Goal: Task Accomplishment & Management: Use online tool/utility

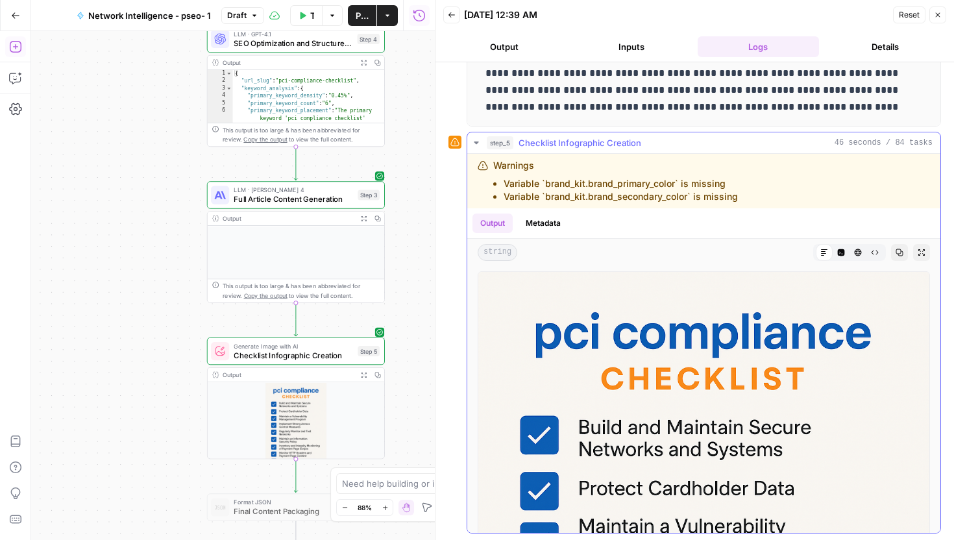
scroll to position [467, 0]
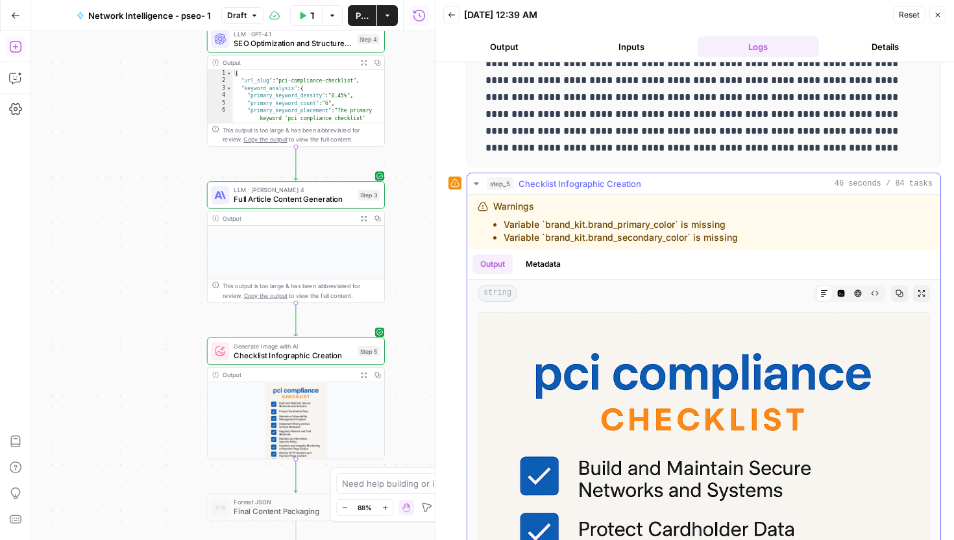
click at [893, 192] on button "step_5 Checklist Infographic Creation 46 seconds / 84 tasks" at bounding box center [703, 183] width 473 height 21
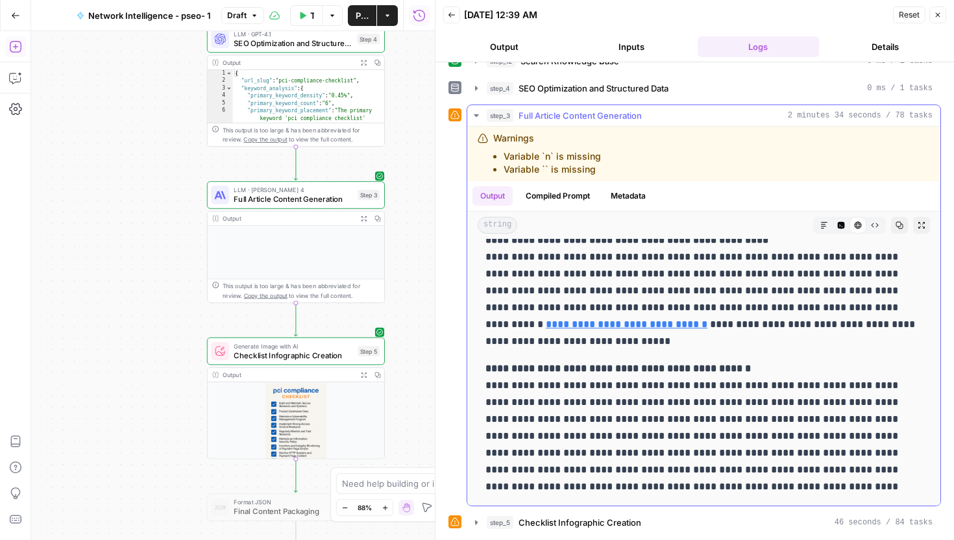
scroll to position [128, 0]
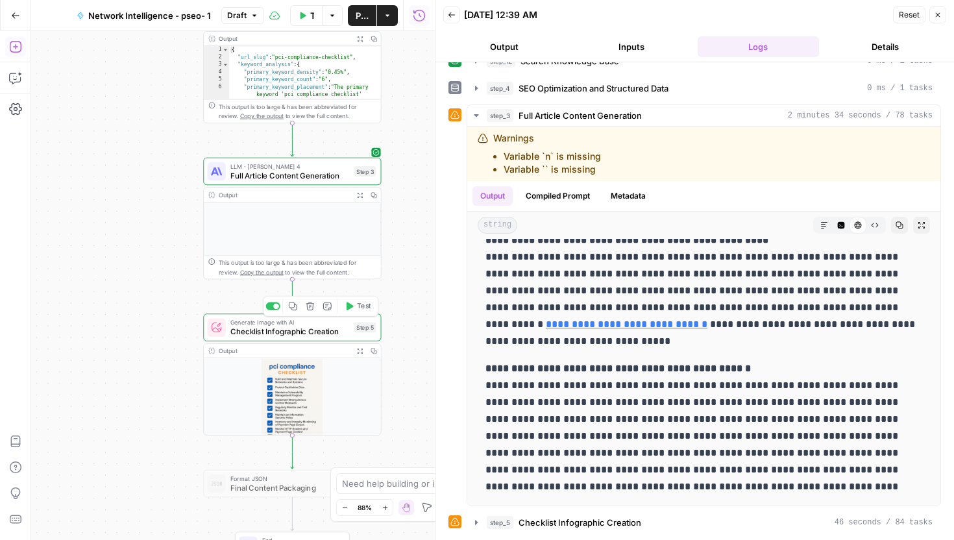
click at [275, 309] on div at bounding box center [273, 306] width 14 height 8
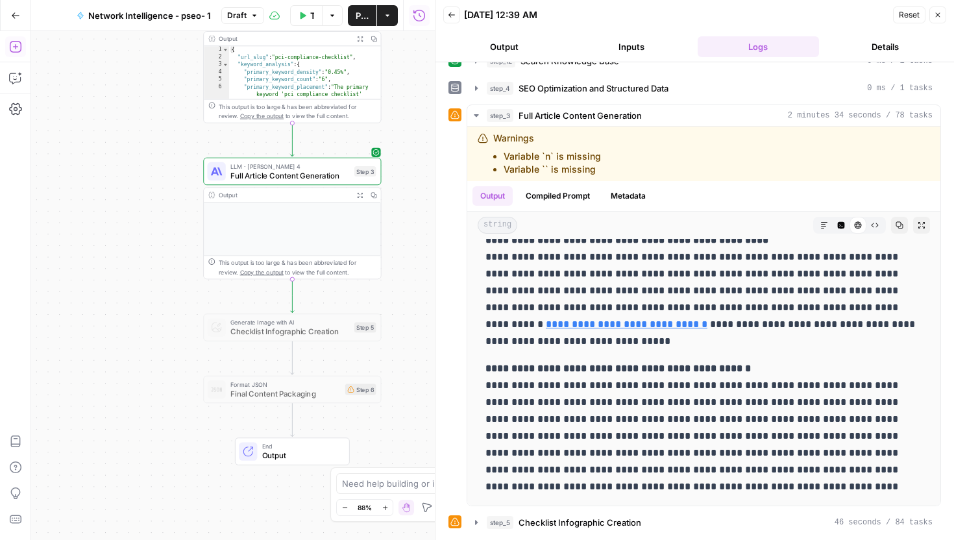
click at [426, 264] on div "Workflow Set Inputs Inputs Perplexity Deep Research Deep Framework Research Ste…" at bounding box center [233, 285] width 404 height 509
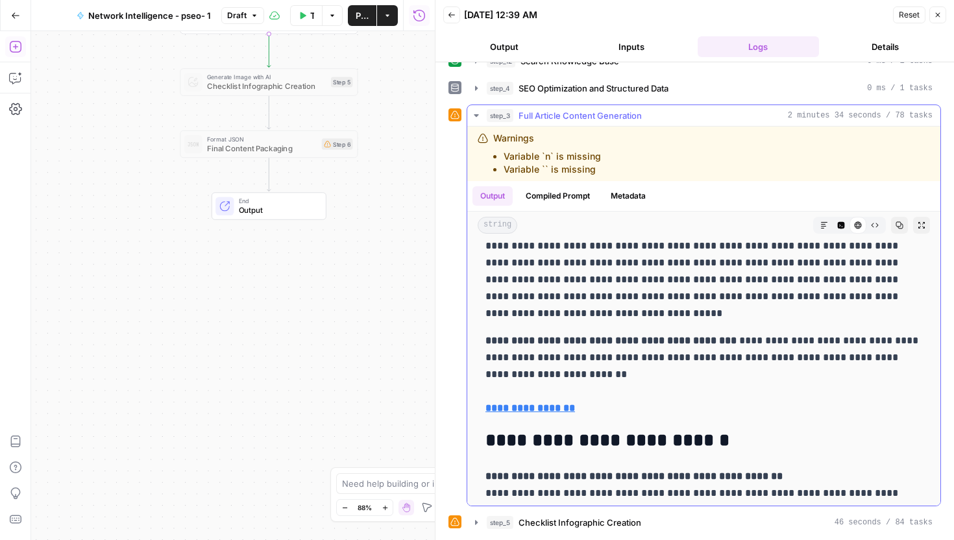
scroll to position [7762, 0]
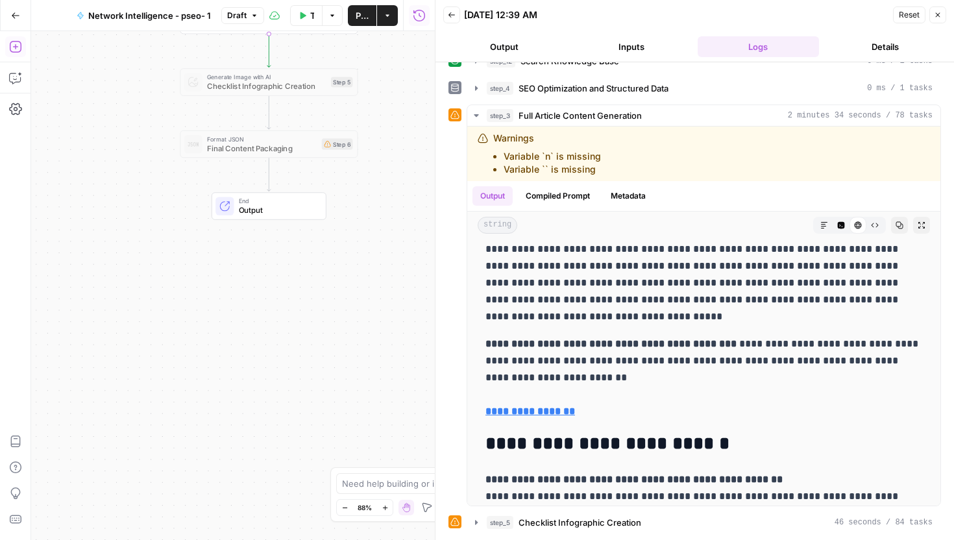
click at [13, 53] on button "Add Steps" at bounding box center [15, 46] width 21 height 21
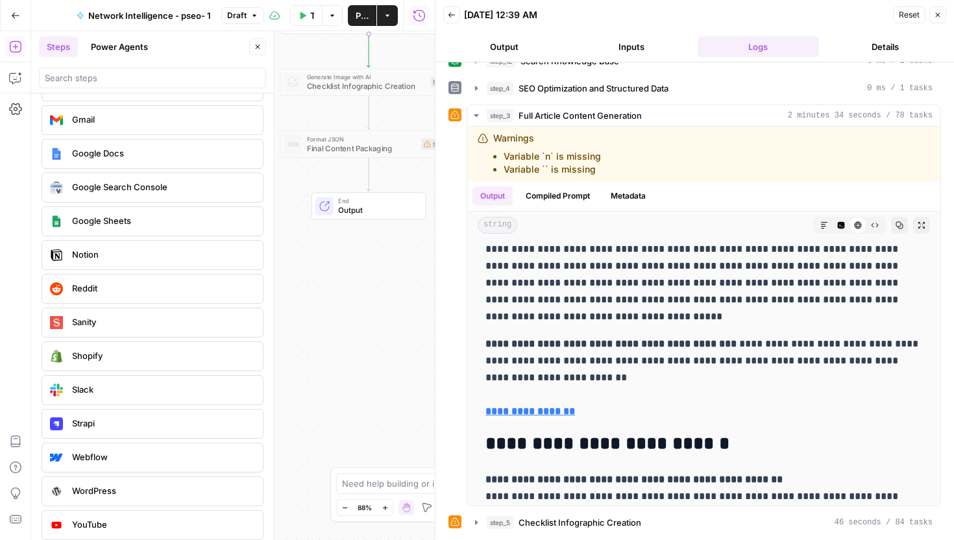
scroll to position [2381, 0]
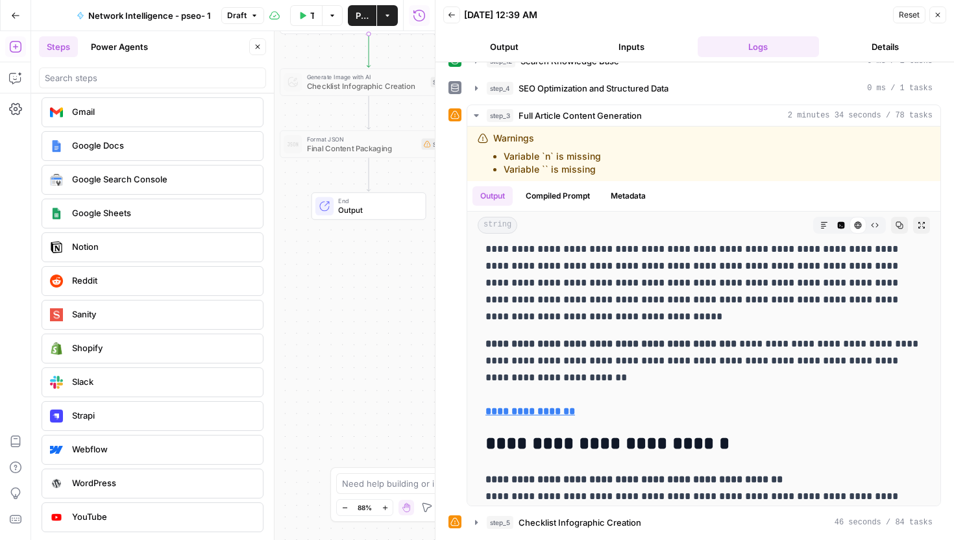
click at [314, 369] on div "Workflow Set Inputs Inputs Perplexity Deep Research Deep Framework Research Ste…" at bounding box center [233, 285] width 404 height 509
click at [261, 52] on button "Close" at bounding box center [257, 46] width 17 height 17
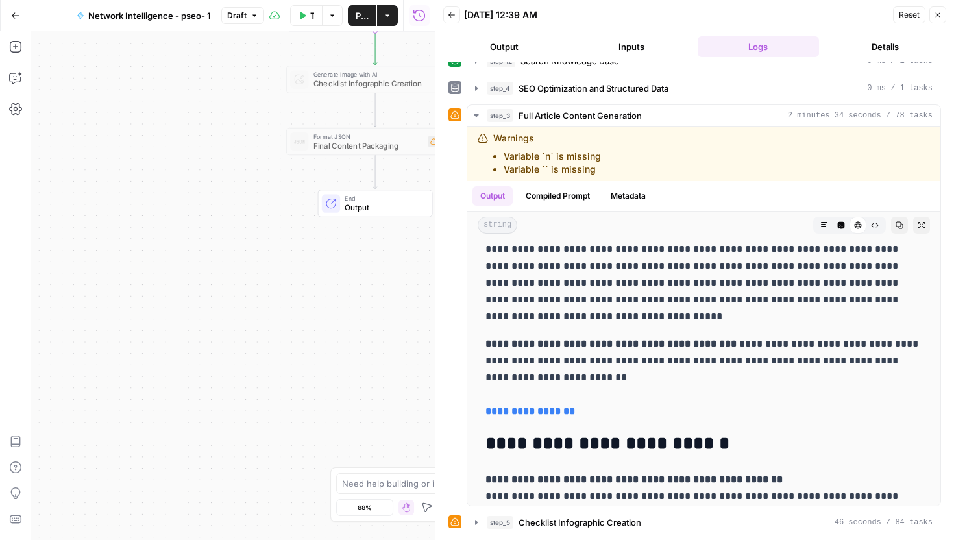
drag, startPoint x: 221, startPoint y: 439, endPoint x: 228, endPoint y: 437, distance: 7.0
click at [228, 437] on div "Workflow Set Inputs Inputs Perplexity Deep Research Deep Framework Research Ste…" at bounding box center [233, 285] width 404 height 509
click at [608, 43] on button "Inputs" at bounding box center [631, 46] width 122 height 21
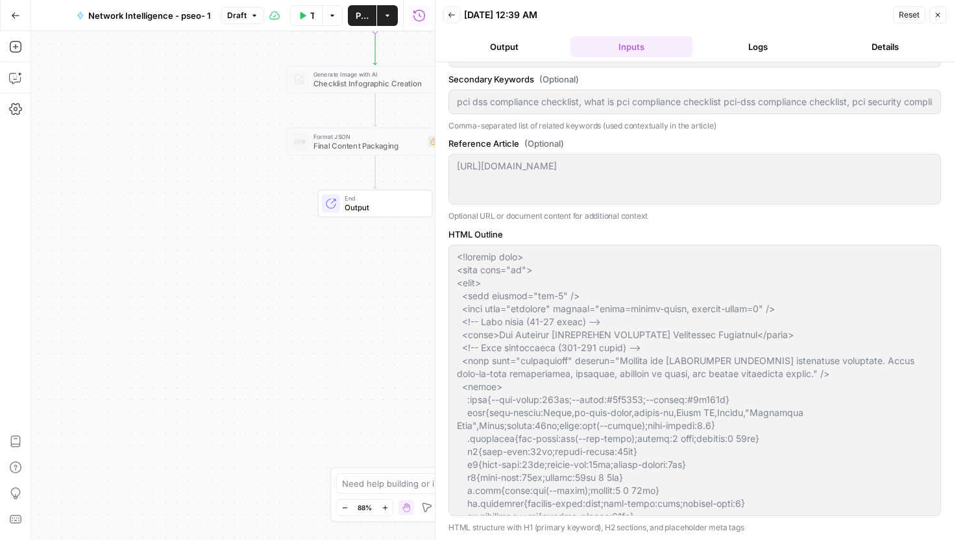
scroll to position [108, 0]
click at [521, 44] on button "Output" at bounding box center [504, 46] width 122 height 21
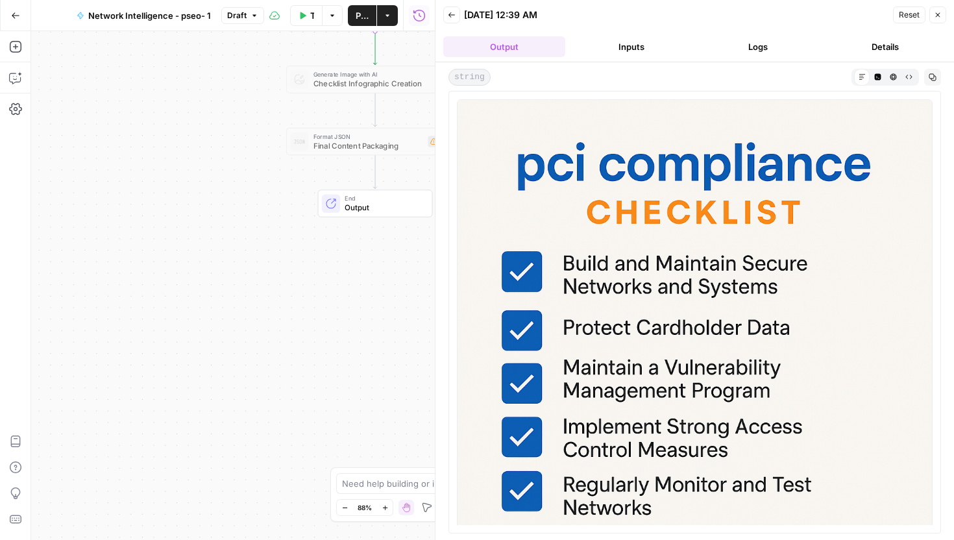
click at [447, 10] on button "Back" at bounding box center [451, 14] width 17 height 17
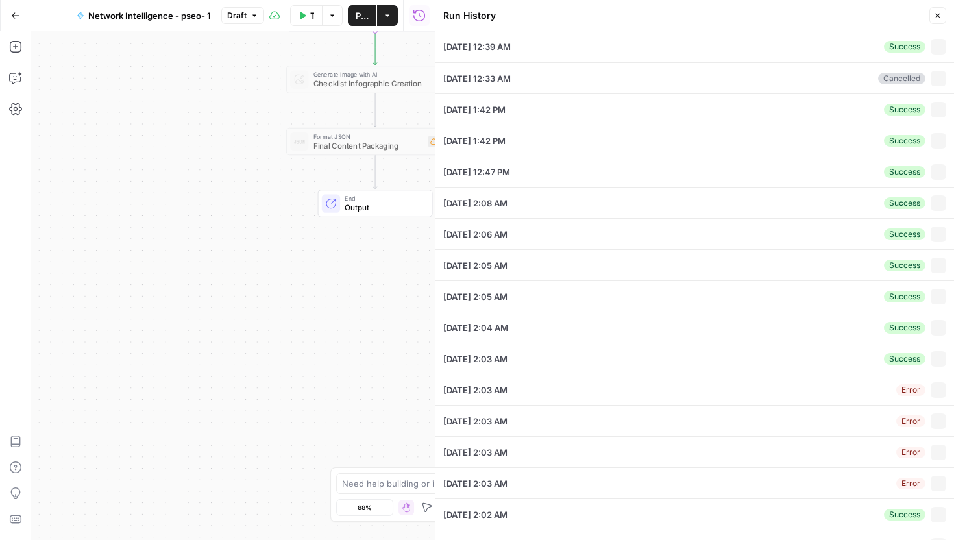
type input "pci compliance checklist"
type input "Network Intelligence"
type input "pci dss compliance checklist, what is pci compliance checklist pci-dss complian…"
type textarea "[URL][DOMAIN_NAME]"
type textarea "<!doctype html> <html lang="en"> <head> <meta charset="utf-8" /> <meta name="vi…"
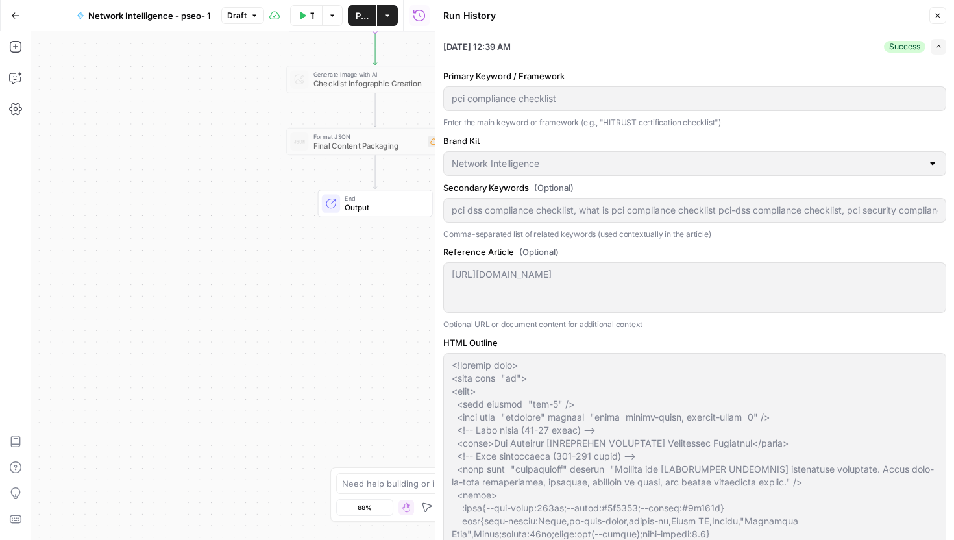
click at [938, 13] on icon "button" at bounding box center [938, 16] width 8 height 8
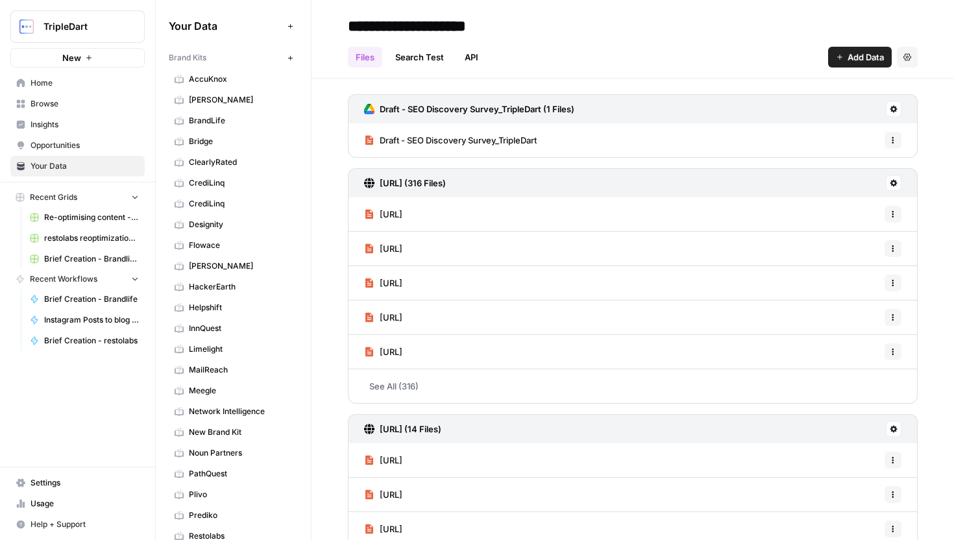
scroll to position [194, 0]
